Goal: Information Seeking & Learning: Check status

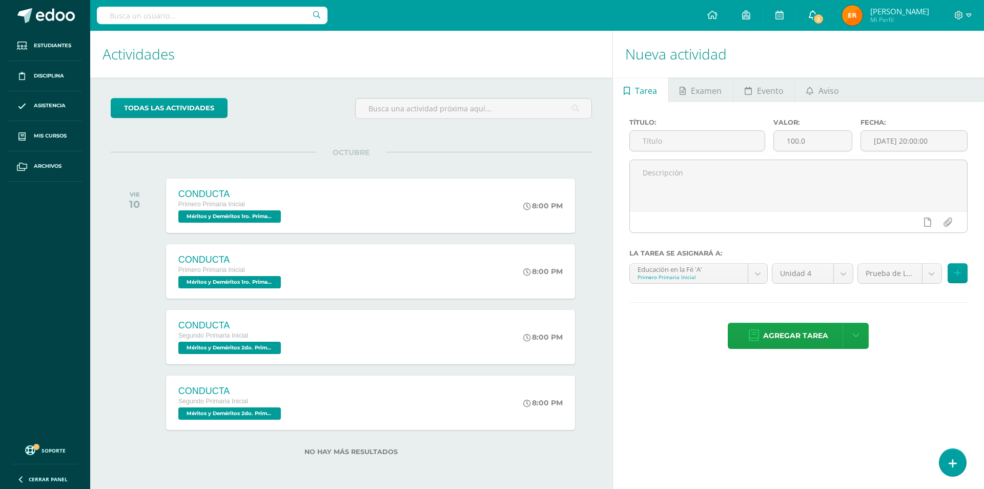
click at [824, 19] on span "2" at bounding box center [818, 18] width 11 height 11
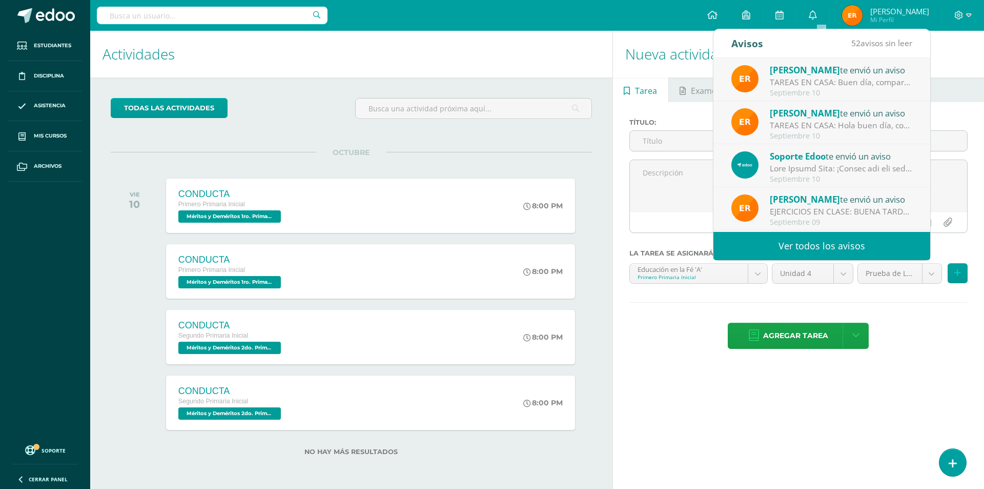
click at [828, 79] on div "TAREAS EN CASA: Buen día, comparto las actividades que los niños harán en casa …" at bounding box center [841, 82] width 143 height 12
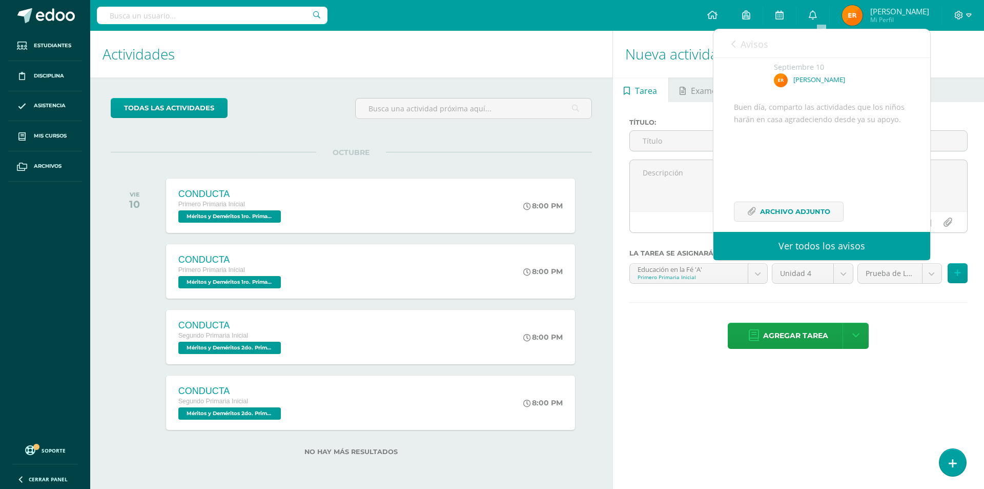
scroll to position [102, 0]
click at [821, 198] on span "Archivo Adjunto" at bounding box center [795, 199] width 70 height 19
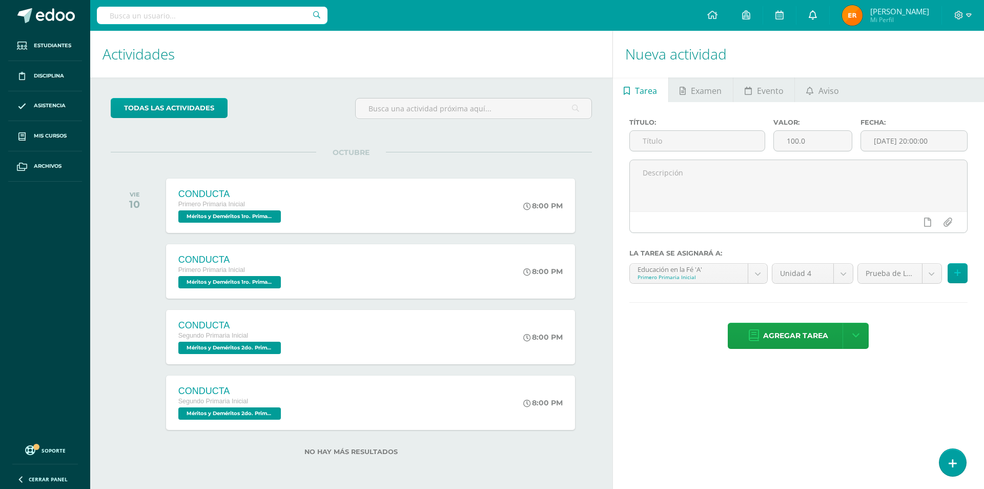
click at [826, 18] on link at bounding box center [813, 15] width 33 height 31
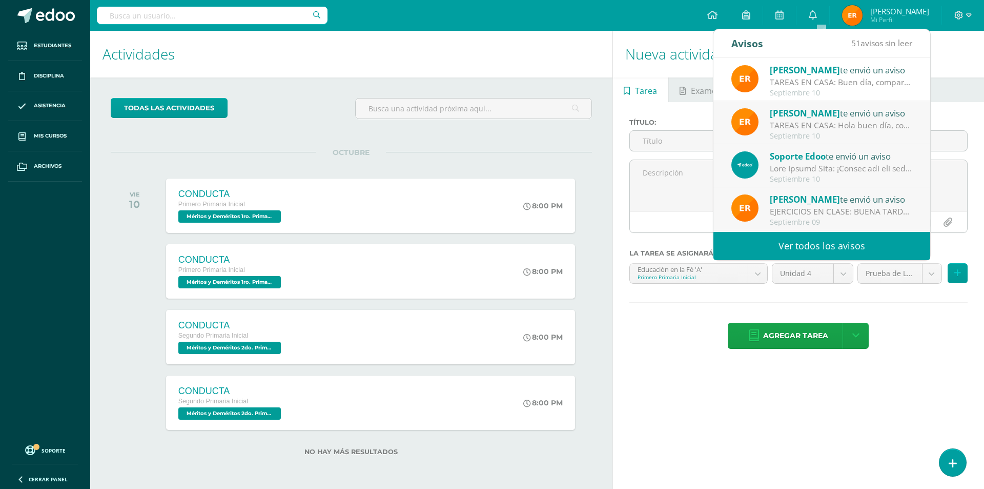
click at [835, 120] on div "TAREAS EN CASA: Hola buen día, comparto los ejercicios para realizar en casa. D…" at bounding box center [841, 125] width 143 height 12
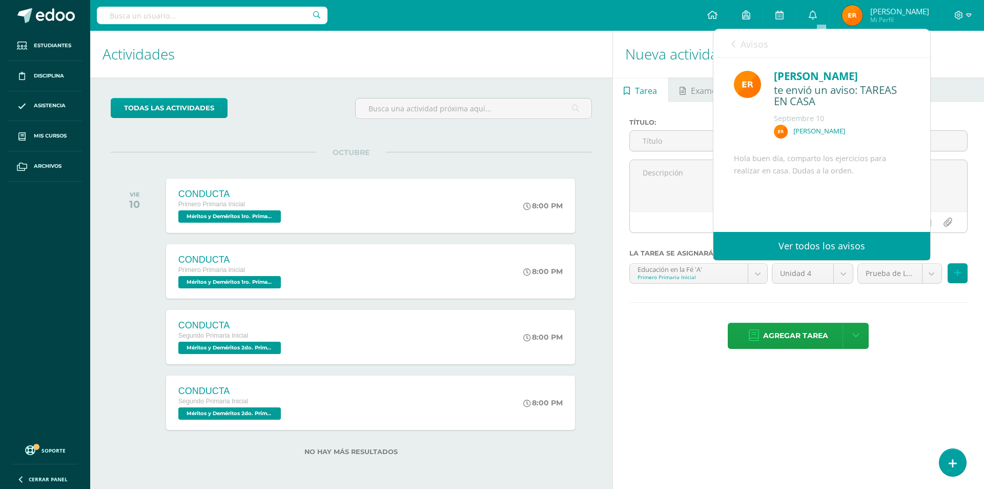
click at [824, 249] on link "Ver todos los avisos" at bounding box center [822, 246] width 217 height 28
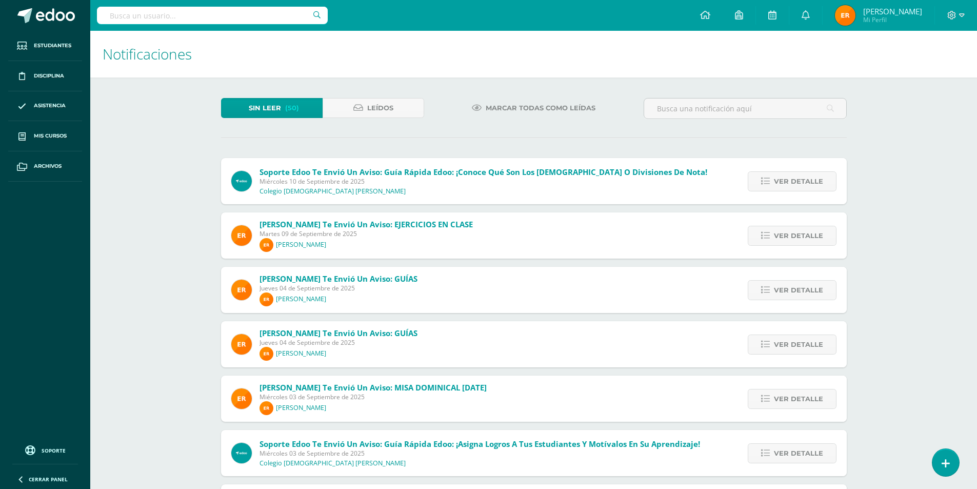
click at [804, 94] on div "Sin leer (50) Leídos Marcar todas como leídas Soporte Edoo te envió un aviso: G…" at bounding box center [533, 404] width 666 height 654
click at [282, 108] on link "Sin leer (50)" at bounding box center [272, 108] width 102 height 20
click at [809, 17] on icon at bounding box center [805, 14] width 8 height 9
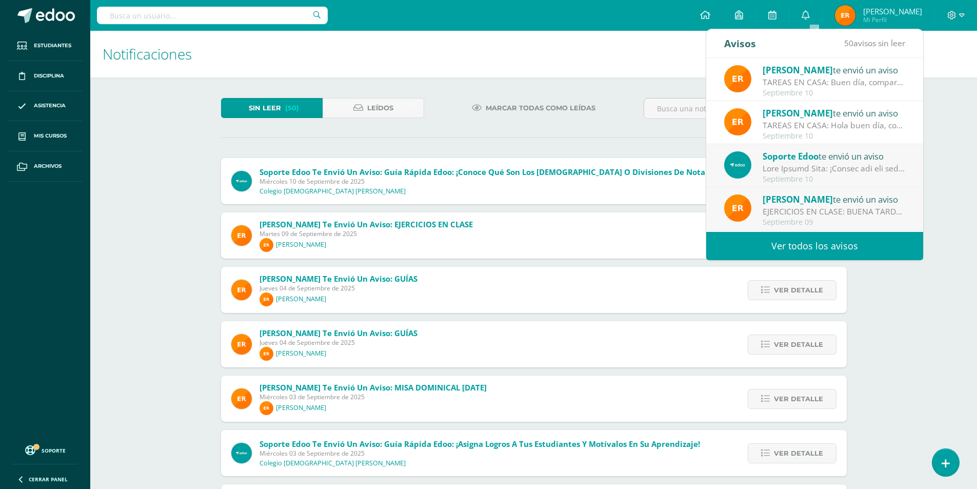
click at [822, 115] on div "[PERSON_NAME] te envió un aviso" at bounding box center [833, 112] width 143 height 13
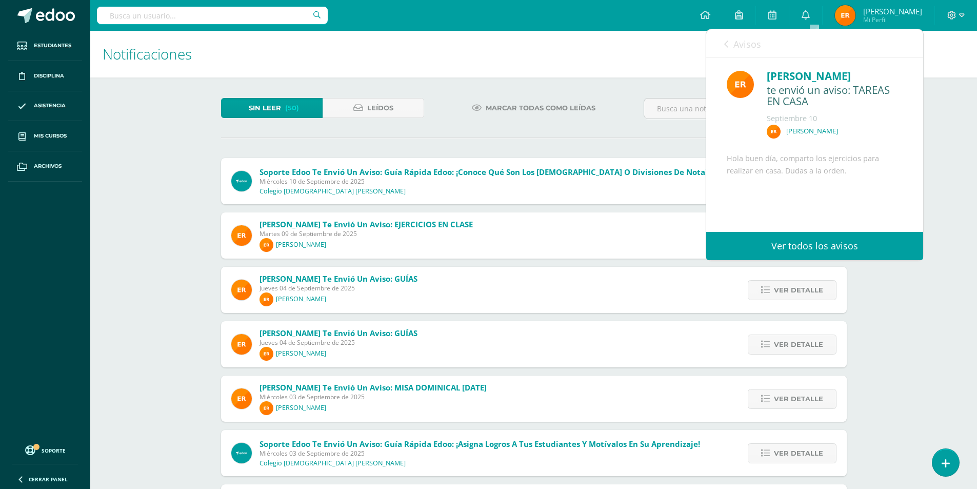
click at [770, 130] on img at bounding box center [773, 132] width 14 height 14
click at [781, 172] on div "Hola buen día, comparto los ejercicios para realizar en casa. Dudas a la orden.…" at bounding box center [814, 218] width 176 height 133
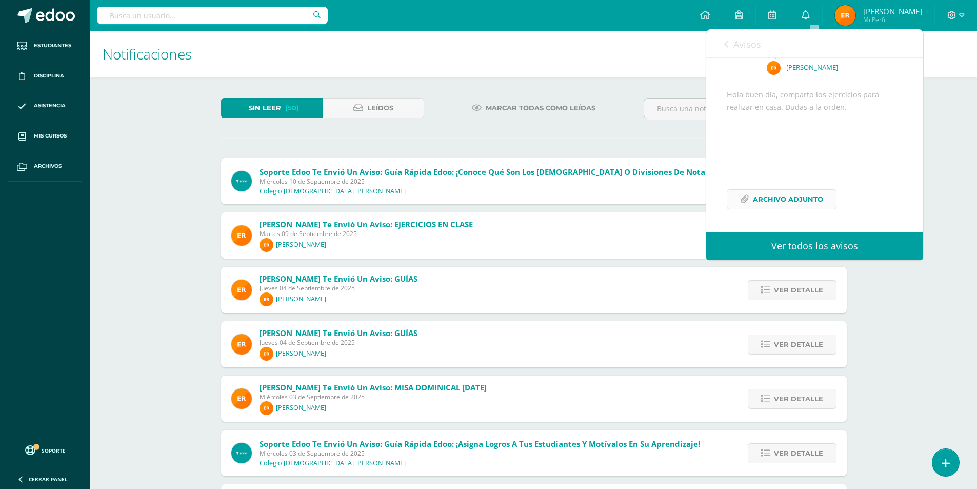
click at [813, 201] on span "Archivo Adjunto" at bounding box center [788, 199] width 70 height 19
